Goal: Information Seeking & Learning: Find specific fact

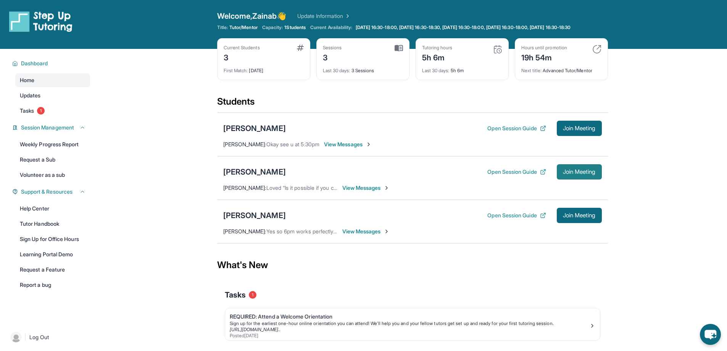
click at [573, 174] on span "Join Meeting" at bounding box center [579, 171] width 33 height 5
click at [252, 177] on div "[PERSON_NAME]" at bounding box center [254, 171] width 63 height 11
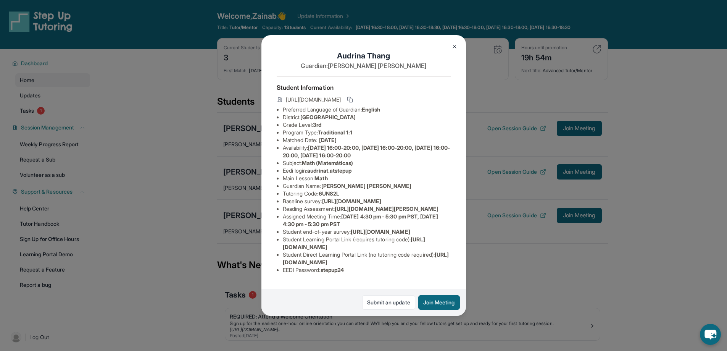
scroll to position [75, 279]
drag, startPoint x: 281, startPoint y: 138, endPoint x: 456, endPoint y: 158, distance: 176.2
click at [456, 158] on div "Audrina Thang Guardian: Maria Kathryn Student Information https://student-porta…" at bounding box center [363, 175] width 204 height 280
click at [453, 47] on img at bounding box center [454, 46] width 6 height 6
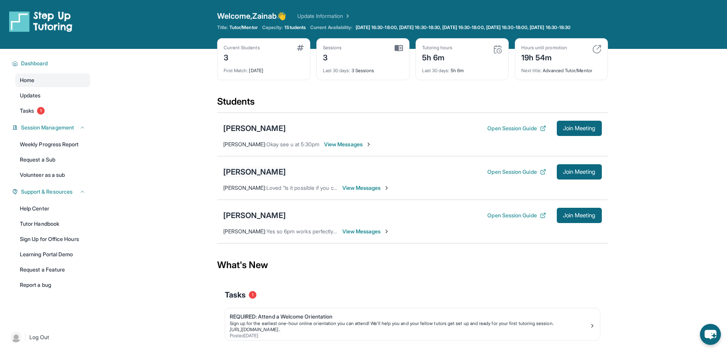
click at [257, 175] on div "[PERSON_NAME]" at bounding box center [254, 171] width 63 height 11
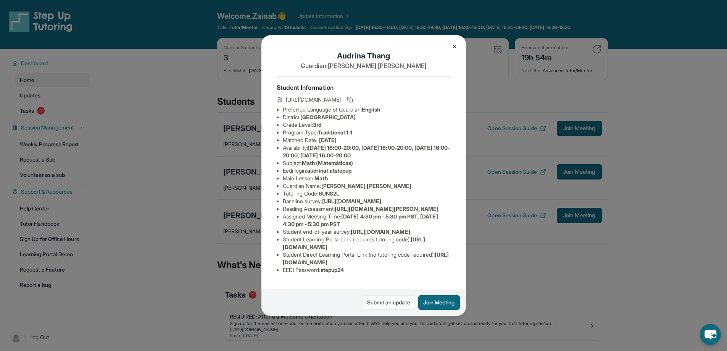
click at [453, 46] on img at bounding box center [454, 46] width 6 height 6
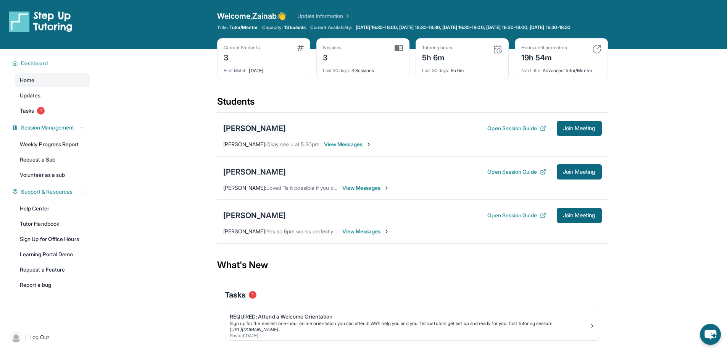
click at [266, 130] on div "[PERSON_NAME]" at bounding box center [254, 128] width 63 height 11
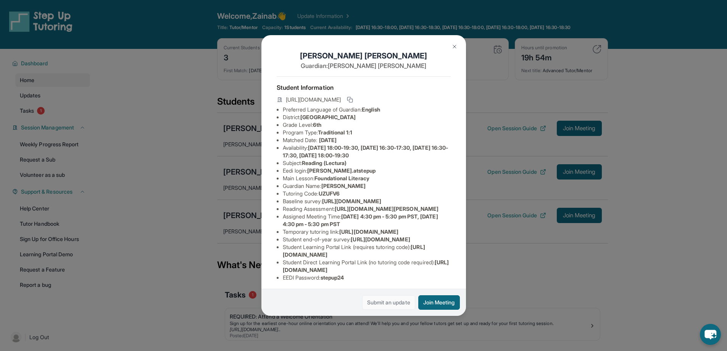
click at [393, 305] on link "Submit an update" at bounding box center [388, 302] width 53 height 14
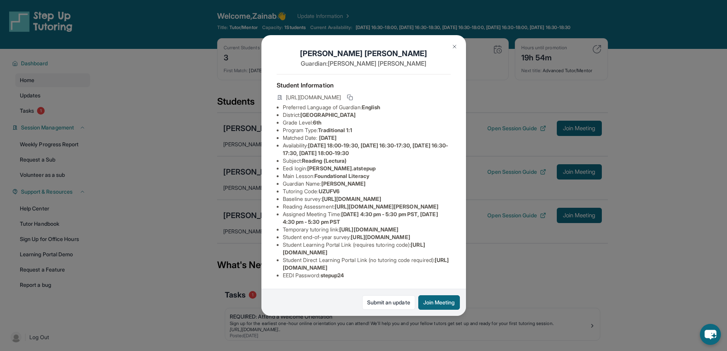
scroll to position [51, 274]
drag, startPoint x: 338, startPoint y: 187, endPoint x: 457, endPoint y: 206, distance: 120.6
click at [457, 206] on div "Alessandra Deptula Guardian: Monica Deptula Student Information https://student…" at bounding box center [363, 175] width 204 height 280
drag, startPoint x: 297, startPoint y: 225, endPoint x: 433, endPoint y: 54, distance: 218.2
click at [431, 54] on div "Alessandra Deptula Guardian: Monica Deptula Student Information https://student…" at bounding box center [363, 175] width 204 height 280
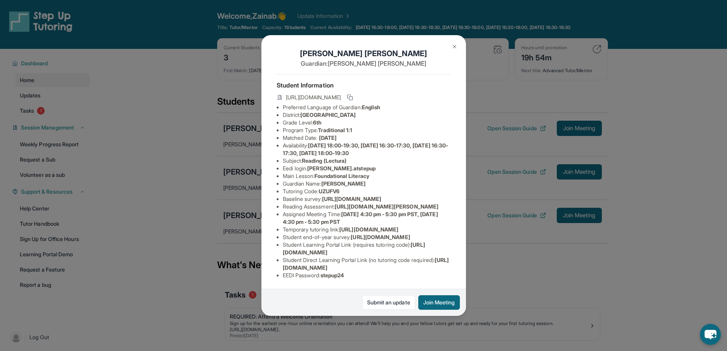
click at [453, 47] on img at bounding box center [454, 46] width 6 height 6
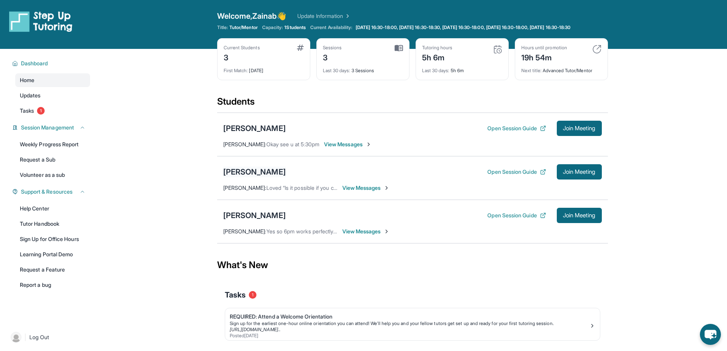
click at [261, 177] on div "[PERSON_NAME]" at bounding box center [254, 171] width 63 height 11
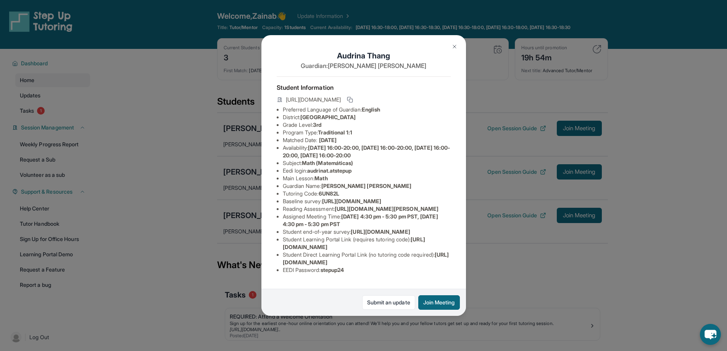
click at [283, 213] on li "Reading Assessment : https://ql1qcxwx.paperform.co/?id=2025-s12985&name=Audrina…" at bounding box center [367, 209] width 168 height 8
drag, startPoint x: 339, startPoint y: 237, endPoint x: 444, endPoint y: 253, distance: 106.2
click at [438, 212] on span "https://ql1qcxwx.paperform.co/?id=2025-s12985&name=Audrina%20Thang&grade=3rd&wi…" at bounding box center [387, 208] width 104 height 6
copy span "https://ql1qcxwx.paperform.co/?id=2025-s12985&name=Audrina%20Thang&grade=3rd&wi…"
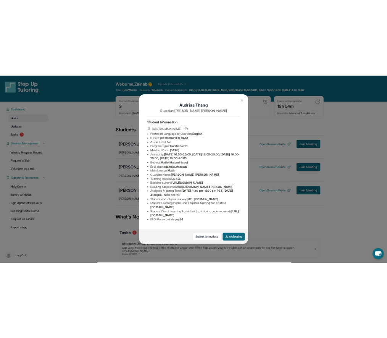
scroll to position [75, 0]
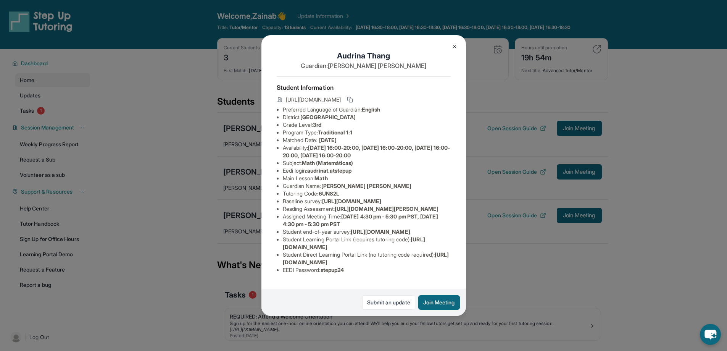
click at [398, 277] on div "Student Information https://student-portal.stepuptutoring.org/student/6UN82L Pr…" at bounding box center [364, 177] width 174 height 203
click at [456, 45] on img at bounding box center [454, 46] width 6 height 6
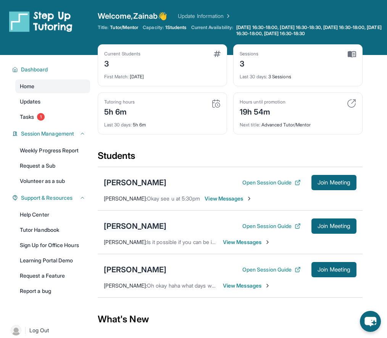
click at [129, 221] on div "[PERSON_NAME]" at bounding box center [135, 226] width 63 height 11
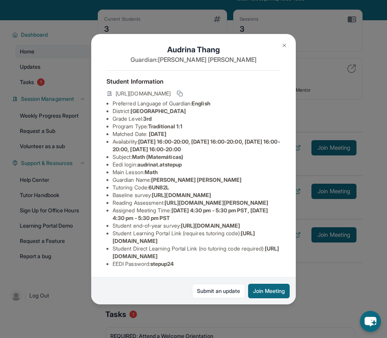
scroll to position [38, 0]
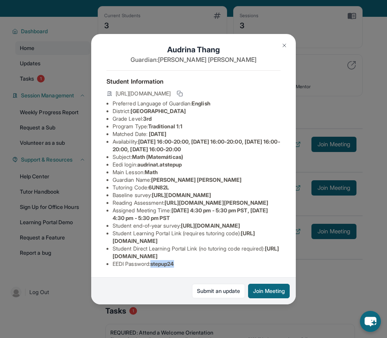
drag, startPoint x: 153, startPoint y: 259, endPoint x: 187, endPoint y: 258, distance: 34.0
click at [187, 260] on li "EEDI Password : stepup24" at bounding box center [197, 264] width 168 height 8
drag, startPoint x: 111, startPoint y: 258, endPoint x: 168, endPoint y: 263, distance: 57.1
click at [168, 263] on div "Student Information https://student-portal.stepuptutoring.org/student/6UN82L Pr…" at bounding box center [193, 171] width 174 height 203
click at [154, 260] on span "stepup24" at bounding box center [162, 263] width 24 height 6
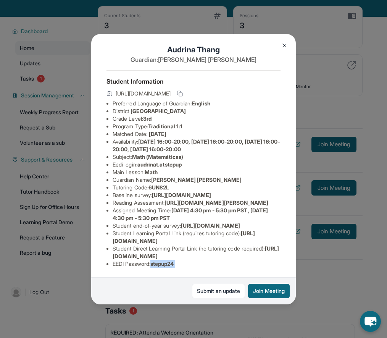
drag, startPoint x: 154, startPoint y: 258, endPoint x: 193, endPoint y: 258, distance: 38.9
click at [194, 260] on li "EEDI Password : stepup24" at bounding box center [197, 264] width 168 height 8
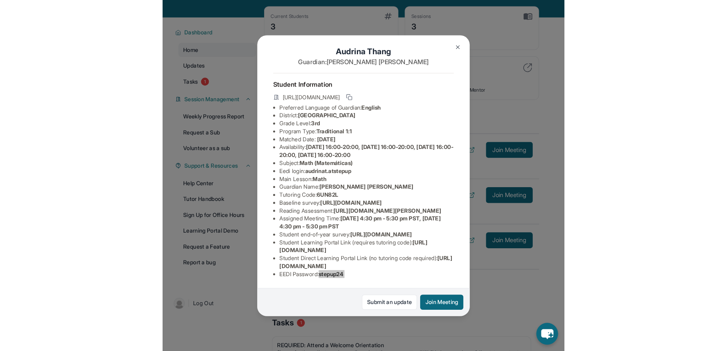
scroll to position [35, 0]
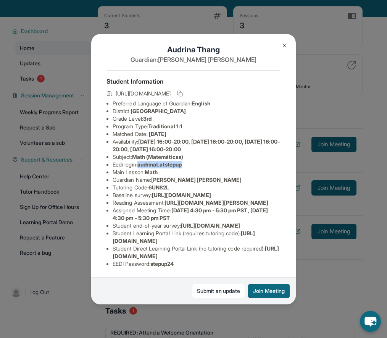
drag, startPoint x: 140, startPoint y: 141, endPoint x: 199, endPoint y: 141, distance: 59.1
click at [199, 161] on li "Eedi login : audrinat.atstepup" at bounding box center [197, 165] width 168 height 8
copy span "audrinat.atstepup"
click at [225, 168] on li "Main Lesson : Math" at bounding box center [197, 172] width 168 height 8
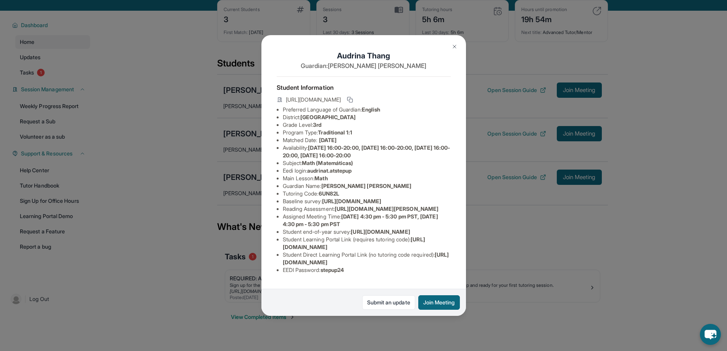
scroll to position [38, 0]
drag, startPoint x: 310, startPoint y: 139, endPoint x: 361, endPoint y: 140, distance: 51.5
click at [361, 167] on li "Eedi login : audrinat.atstepup" at bounding box center [367, 171] width 168 height 8
copy span "audrinat.atstepup"
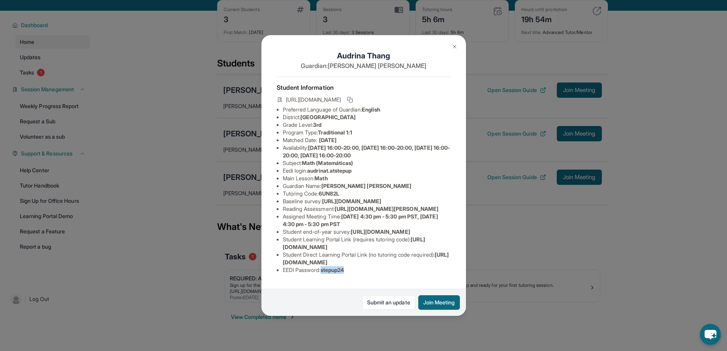
drag, startPoint x: 324, startPoint y: 270, endPoint x: 352, endPoint y: 270, distance: 28.2
click at [352, 270] on li "EEDI Password : stepup24" at bounding box center [367, 270] width 168 height 8
copy span "stepup24"
click at [392, 307] on link "Submit an update" at bounding box center [388, 302] width 53 height 14
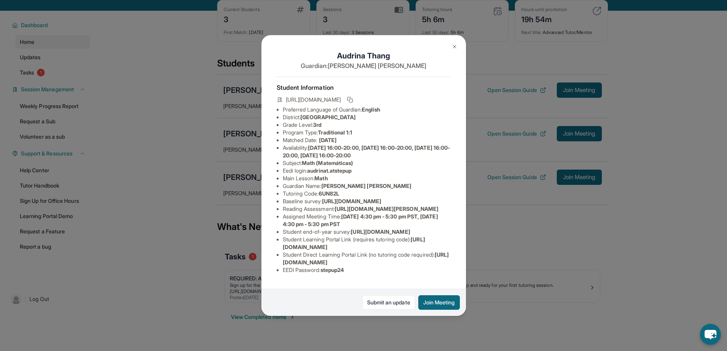
click at [182, 66] on div "Audrina Thang Guardian: Maria Kathryn Student Information https://student-porta…" at bounding box center [363, 175] width 727 height 351
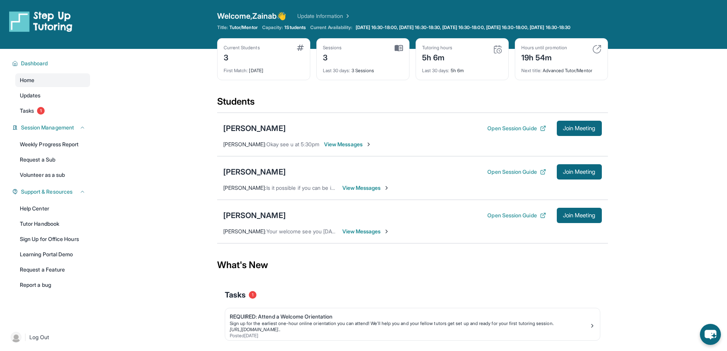
click at [161, 221] on main "Current Students 3 First Match : 1 month ago Sessions 3 Last 30 days : 3 Sessio…" at bounding box center [412, 213] width 629 height 328
